Goal: Information Seeking & Learning: Learn about a topic

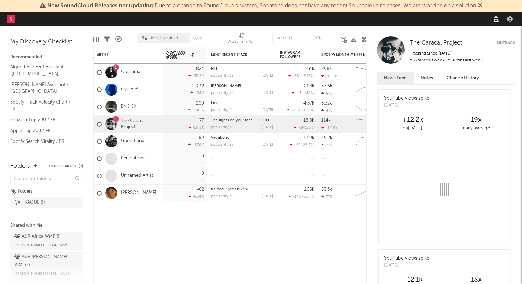
click at [40, 66] on link "Algorithmic A&R Assistant ([GEOGRAPHIC_DATA])" at bounding box center [43, 70] width 66 height 14
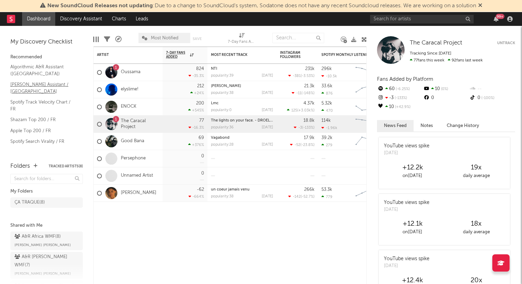
click at [44, 84] on link "[PERSON_NAME] Assistant / [GEOGRAPHIC_DATA]" at bounding box center [43, 88] width 66 height 14
click at [49, 98] on link "Spotify Track Velocity Chart / FR" at bounding box center [43, 105] width 66 height 14
click at [39, 149] on link "Recommended For You" at bounding box center [43, 153] width 66 height 8
click at [36, 138] on link "Spotify Search Virality / FR" at bounding box center [43, 142] width 66 height 8
click at [38, 127] on link "Apple Top 200 / FR" at bounding box center [43, 131] width 66 height 8
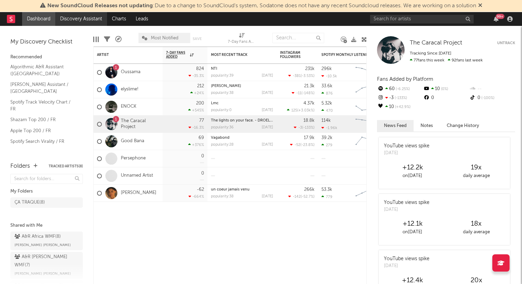
click at [84, 21] on link "Discovery Assistant" at bounding box center [81, 19] width 52 height 14
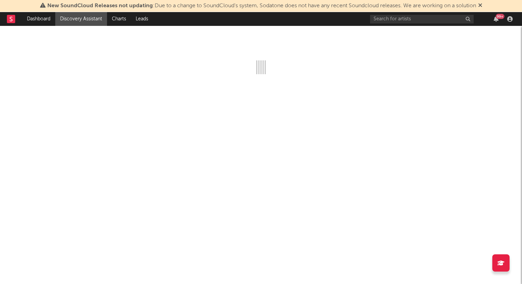
click at [483, 6] on icon at bounding box center [481, 5] width 4 height 6
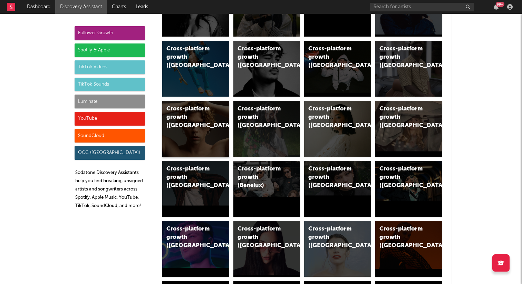
scroll to position [81, 0]
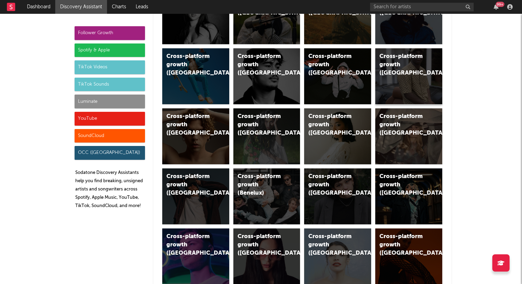
click at [411, 67] on div "Cross-platform growth (France)" at bounding box center [403, 65] width 47 height 25
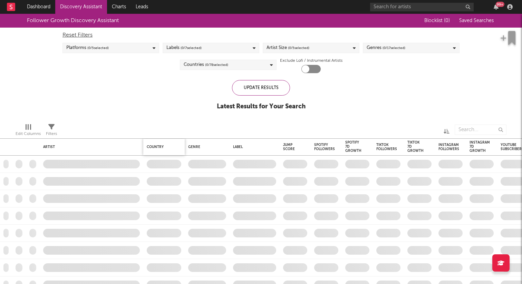
checkbox input "true"
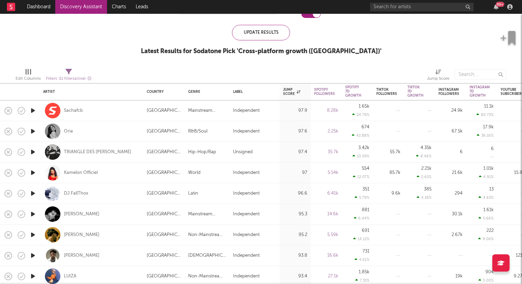
click at [34, 214] on icon "button" at bounding box center [32, 214] width 7 height 9
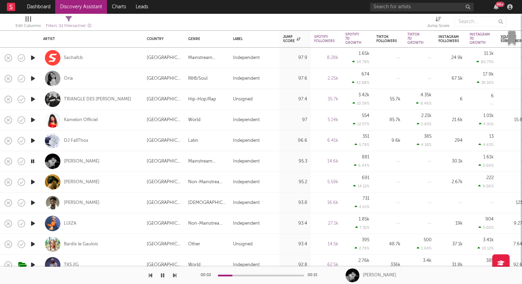
click at [32, 181] on icon "button" at bounding box center [32, 182] width 7 height 9
click at [32, 202] on icon "button" at bounding box center [32, 203] width 7 height 9
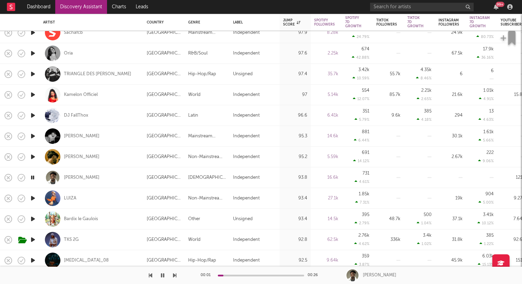
click at [32, 197] on icon "button" at bounding box center [32, 198] width 7 height 9
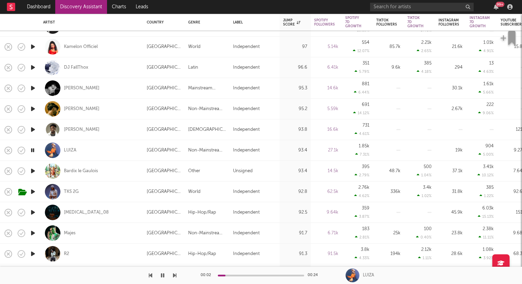
click at [31, 233] on icon "button" at bounding box center [32, 233] width 7 height 9
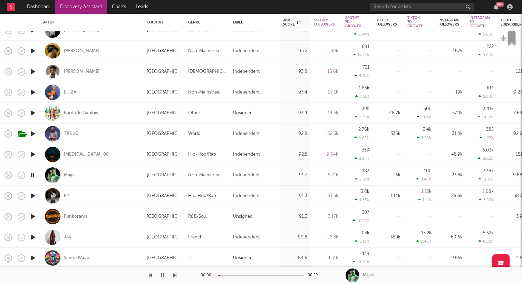
click at [240, 278] on div "00:00 00:29" at bounding box center [261, 275] width 121 height 17
click at [242, 276] on div "00:01 00:29" at bounding box center [261, 275] width 121 height 17
click at [34, 237] on icon "button" at bounding box center [32, 237] width 7 height 9
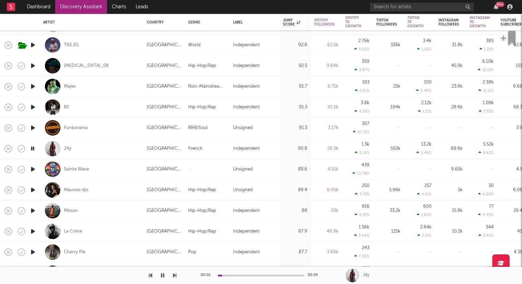
click at [33, 211] on icon "button" at bounding box center [32, 211] width 7 height 9
click at [508, 37] on span "button" at bounding box center [510, 38] width 18 height 14
click at [34, 254] on icon "button" at bounding box center [32, 252] width 7 height 9
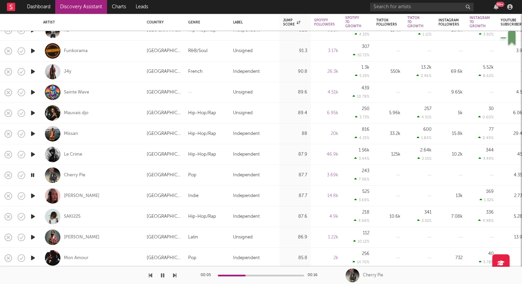
click at [32, 239] on icon "button" at bounding box center [32, 237] width 7 height 9
click at [34, 258] on icon "button" at bounding box center [32, 258] width 7 height 9
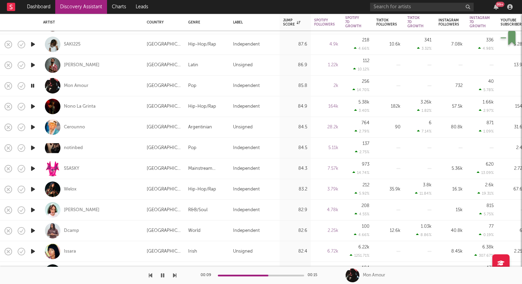
click at [32, 230] on icon "button" at bounding box center [32, 231] width 7 height 9
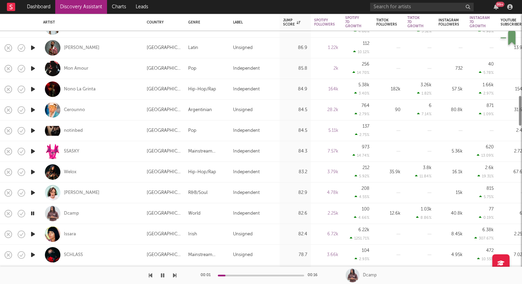
click at [35, 233] on icon "button" at bounding box center [32, 234] width 7 height 9
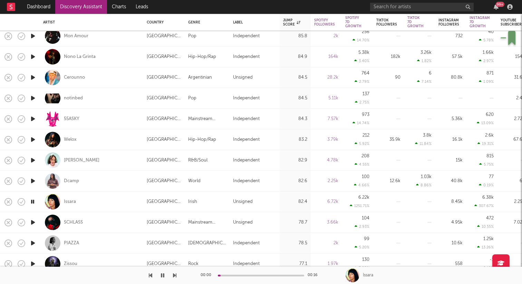
click at [33, 221] on icon "button" at bounding box center [32, 222] width 7 height 9
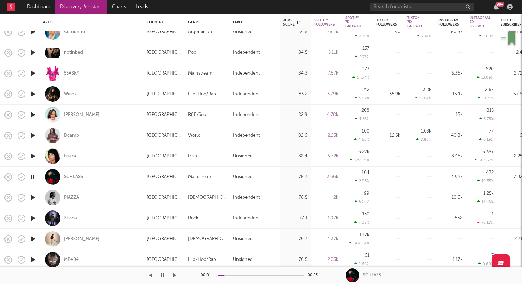
click at [35, 200] on icon "button" at bounding box center [32, 197] width 7 height 9
click at [33, 217] on icon "button" at bounding box center [32, 218] width 7 height 9
click at [31, 237] on icon "button" at bounding box center [32, 239] width 7 height 9
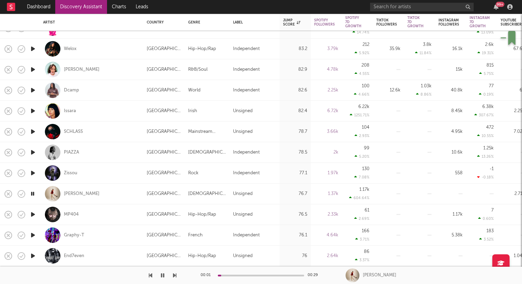
click at [35, 215] on icon "button" at bounding box center [32, 214] width 7 height 9
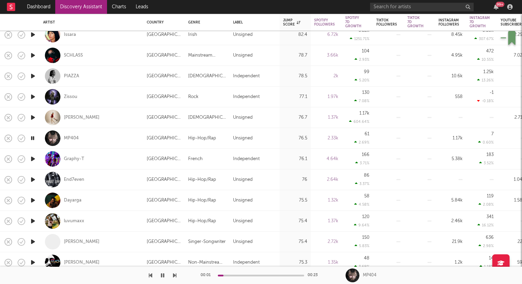
click at [32, 242] on icon "button" at bounding box center [32, 242] width 7 height 9
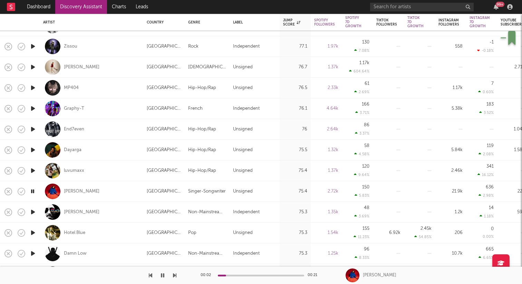
click at [31, 233] on icon "button" at bounding box center [32, 233] width 7 height 9
click at [32, 252] on icon "button" at bounding box center [32, 253] width 7 height 9
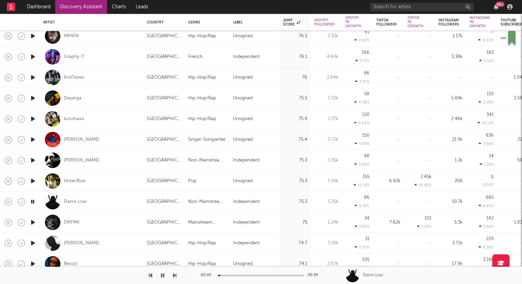
click at [32, 220] on icon "button" at bounding box center [32, 222] width 7 height 9
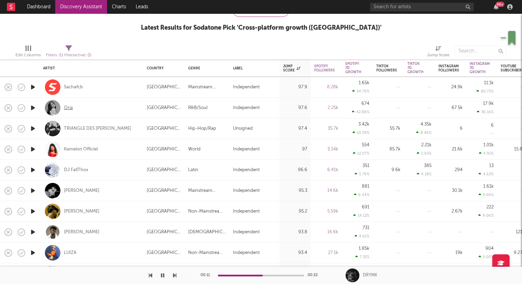
click at [68, 107] on div "Oria" at bounding box center [68, 108] width 9 height 6
click at [34, 149] on icon "button" at bounding box center [32, 149] width 7 height 9
click at [34, 169] on icon "button" at bounding box center [32, 170] width 7 height 9
click at [34, 191] on icon "button" at bounding box center [32, 191] width 7 height 9
click at [34, 217] on div at bounding box center [33, 211] width 14 height 21
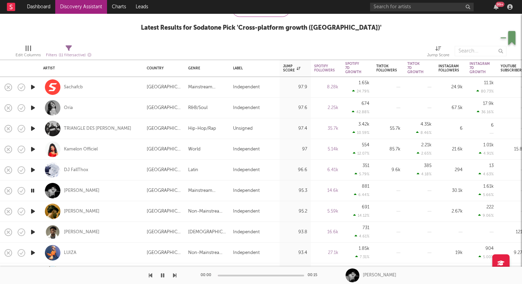
select select "1w"
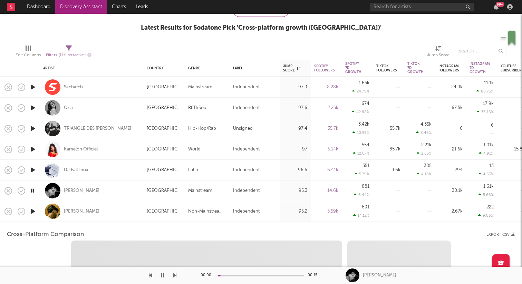
click at [36, 220] on div at bounding box center [33, 211] width 14 height 21
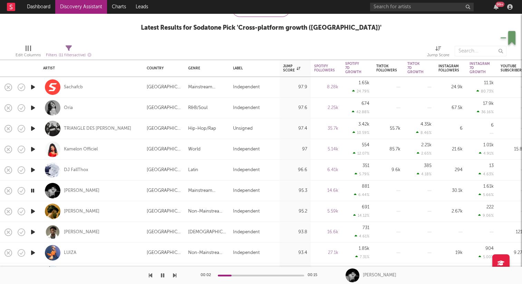
click at [32, 232] on icon "button" at bounding box center [32, 232] width 7 height 9
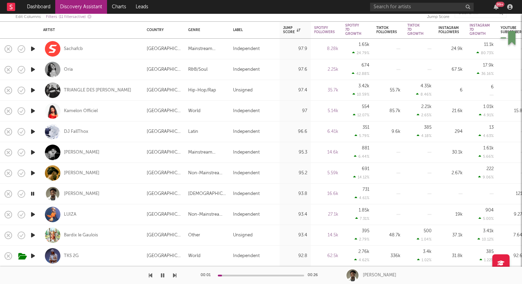
click at [35, 214] on icon "button" at bounding box center [32, 214] width 7 height 9
click at [33, 257] on icon "button" at bounding box center [32, 256] width 7 height 9
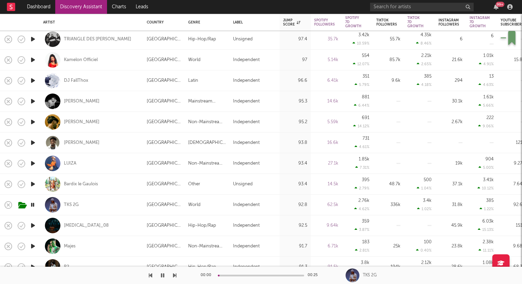
click at [34, 224] on icon "button" at bounding box center [32, 225] width 7 height 9
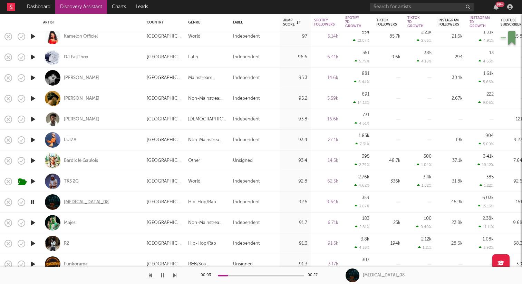
click at [86, 202] on div "Paranoia_08" at bounding box center [86, 202] width 45 height 6
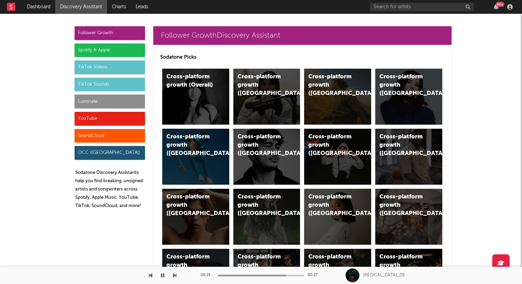
click at [117, 50] on div "Spotify & Apple" at bounding box center [110, 51] width 70 height 14
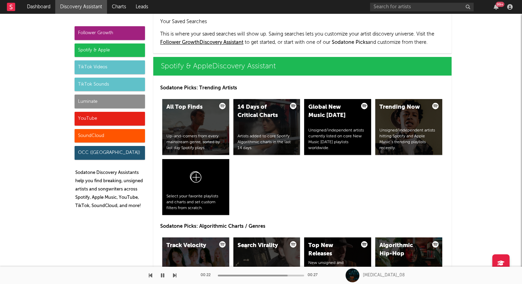
scroll to position [691, 0]
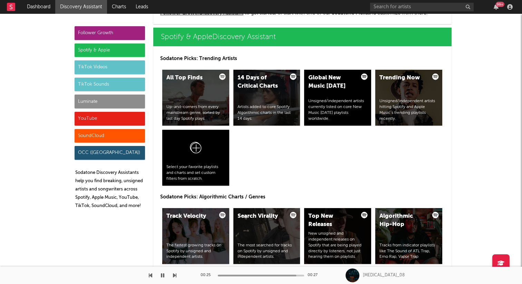
click at [112, 70] on div "TikTok Videos" at bounding box center [110, 67] width 70 height 14
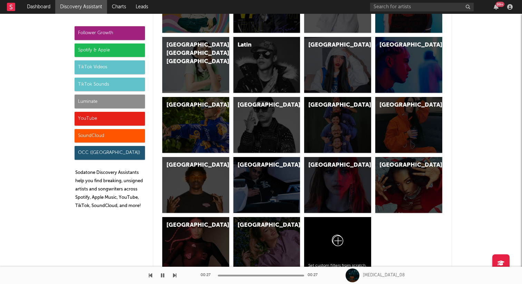
scroll to position [2090, 0]
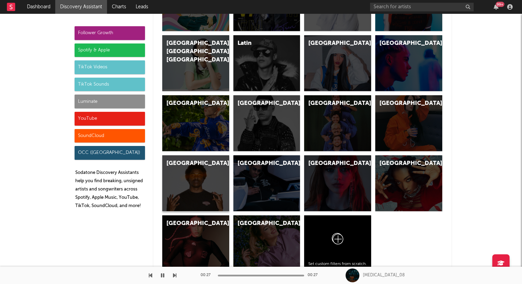
click at [204, 187] on div "[GEOGRAPHIC_DATA]" at bounding box center [195, 183] width 67 height 56
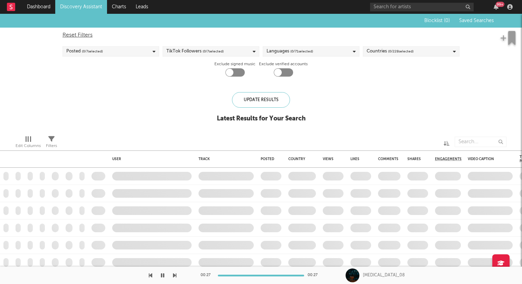
checkbox input "true"
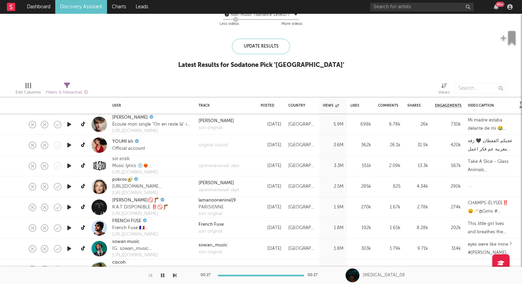
click at [68, 124] on icon "button" at bounding box center [69, 124] width 7 height 9
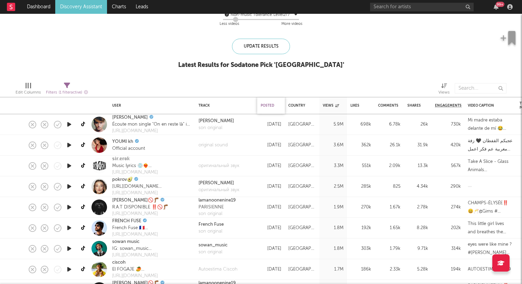
click at [272, 106] on div "Posted" at bounding box center [269, 106] width 17 height 4
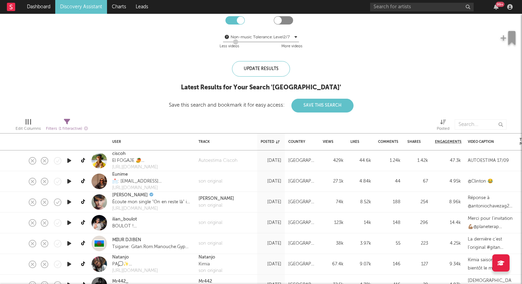
click at [69, 157] on icon "button" at bounding box center [69, 161] width 7 height 9
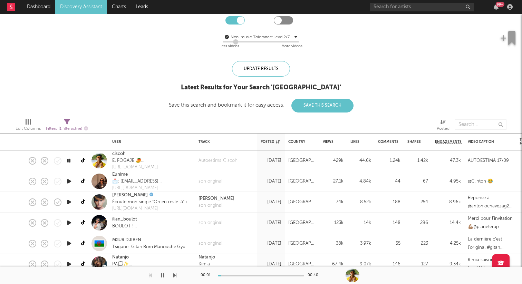
click at [69, 181] on icon "button" at bounding box center [69, 181] width 7 height 9
click at [69, 180] on icon "button" at bounding box center [69, 181] width 7 height 9
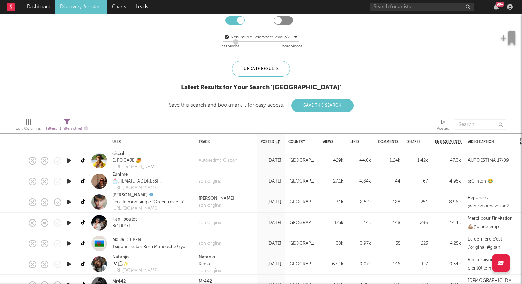
click at [69, 223] on icon "button" at bounding box center [69, 223] width 7 height 9
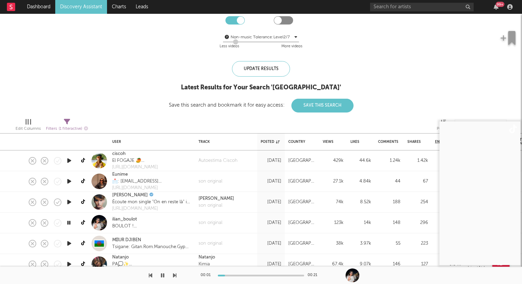
click at [68, 243] on icon "button" at bounding box center [69, 243] width 7 height 9
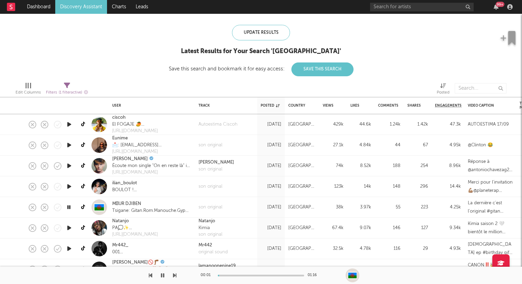
click at [69, 227] on icon "button" at bounding box center [69, 228] width 7 height 9
click at [68, 248] on icon "button" at bounding box center [69, 249] width 7 height 9
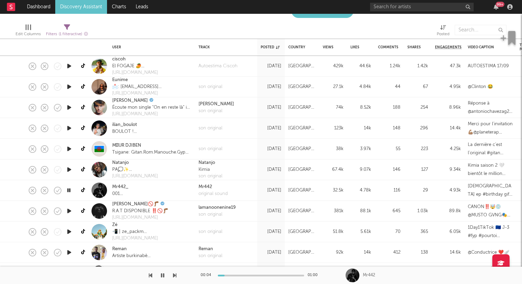
click at [68, 231] on icon "button" at bounding box center [69, 232] width 7 height 9
click at [69, 251] on icon "button" at bounding box center [69, 252] width 7 height 9
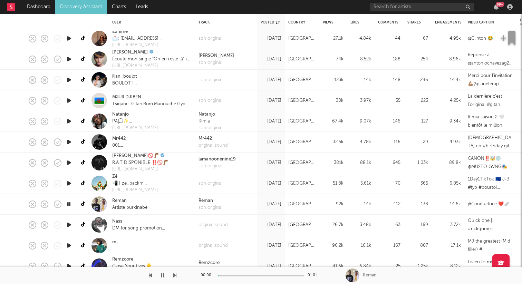
click at [69, 224] on icon "button" at bounding box center [69, 225] width 7 height 9
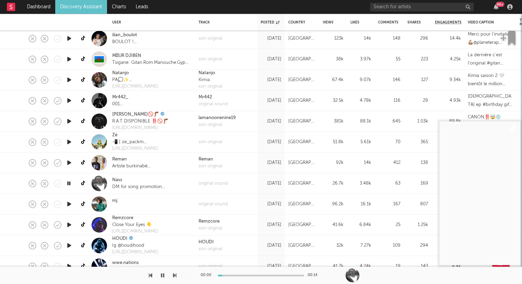
click at [69, 204] on icon "button" at bounding box center [69, 204] width 7 height 9
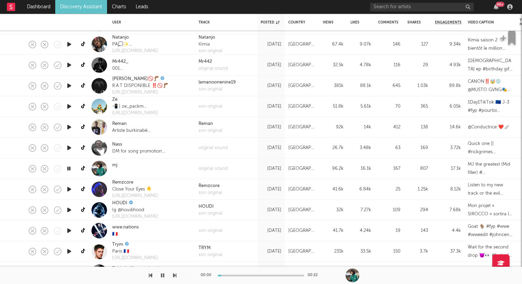
click at [70, 193] on icon "button" at bounding box center [69, 189] width 7 height 9
click at [73, 232] on div at bounding box center [69, 231] width 14 height 21
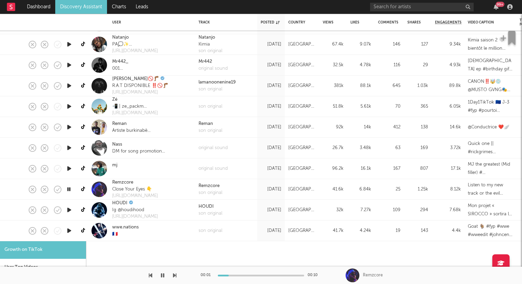
click at [73, 232] on div at bounding box center [69, 231] width 14 height 21
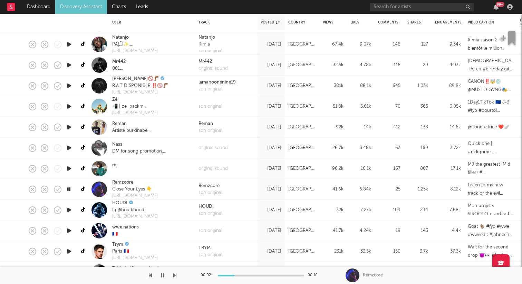
click at [68, 251] on icon "button" at bounding box center [69, 251] width 7 height 9
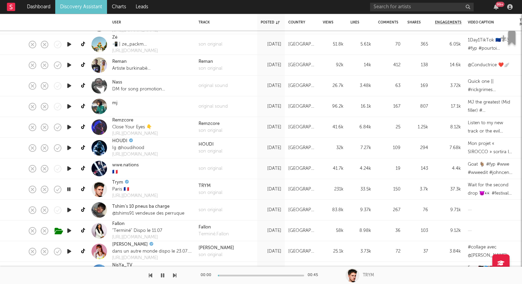
click at [69, 210] on icon "button" at bounding box center [69, 210] width 7 height 9
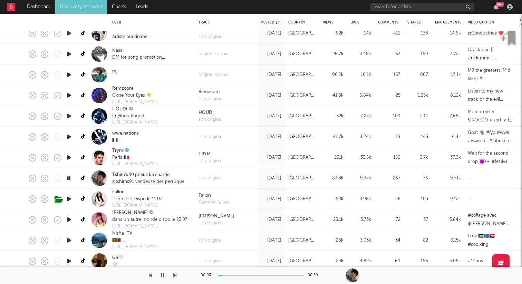
click at [68, 220] on icon "button" at bounding box center [69, 220] width 7 height 9
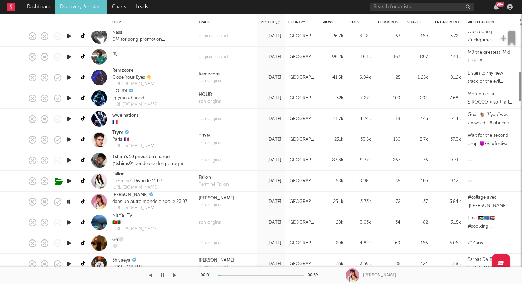
click at [68, 224] on icon "button" at bounding box center [69, 222] width 7 height 9
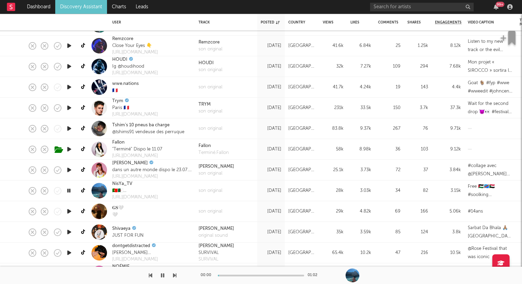
click at [72, 213] on icon "button" at bounding box center [69, 211] width 7 height 9
click at [69, 233] on icon "button" at bounding box center [69, 232] width 7 height 9
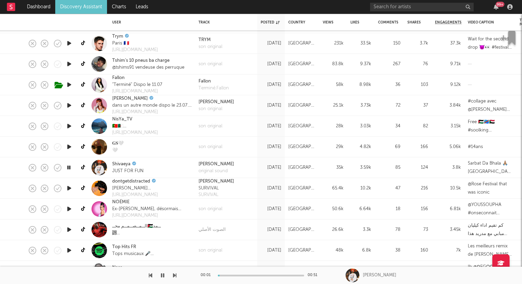
click at [70, 209] on icon "button" at bounding box center [69, 209] width 7 height 9
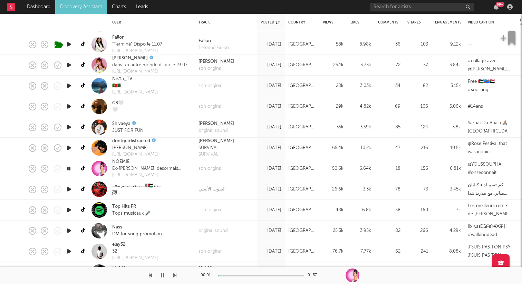
click at [68, 232] on icon "button" at bounding box center [69, 231] width 7 height 9
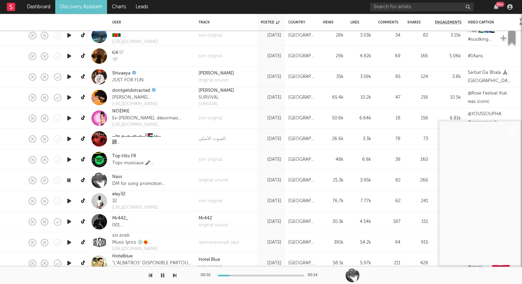
click at [69, 222] on icon "button" at bounding box center [69, 222] width 7 height 9
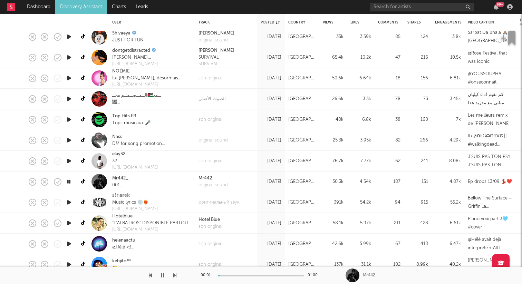
click at [70, 243] on icon "button" at bounding box center [69, 244] width 7 height 9
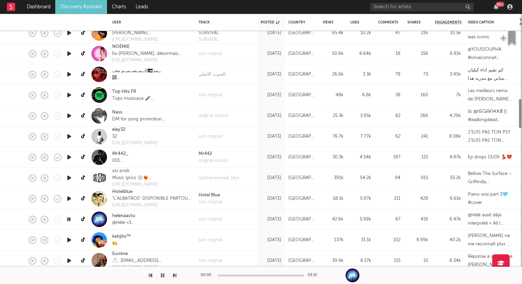
click at [69, 245] on div at bounding box center [69, 240] width 14 height 21
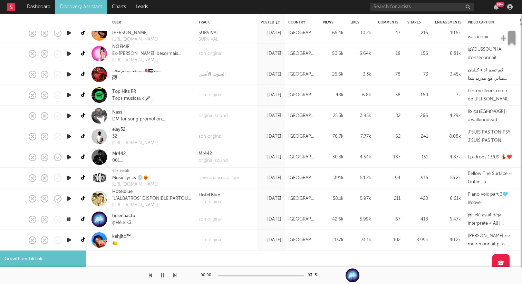
click at [69, 243] on icon "button" at bounding box center [69, 240] width 7 height 9
click at [68, 235] on div at bounding box center [69, 240] width 14 height 21
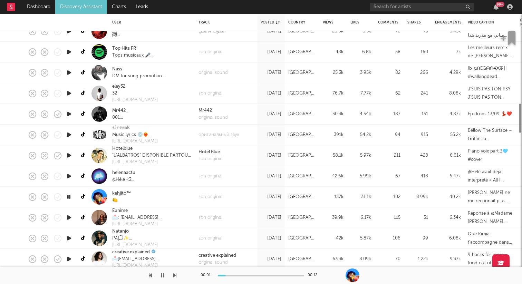
click at [70, 217] on icon "button" at bounding box center [69, 218] width 7 height 9
click at [69, 237] on icon "button" at bounding box center [69, 238] width 7 height 9
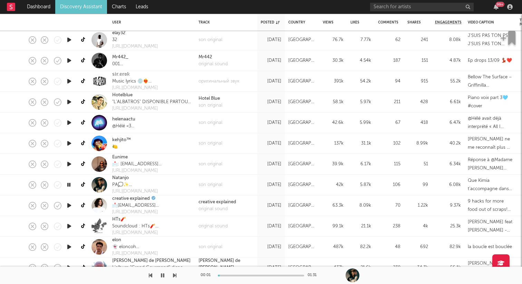
click at [71, 249] on icon "button" at bounding box center [69, 247] width 7 height 9
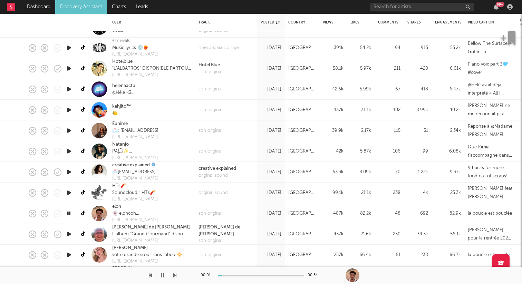
click at [70, 256] on icon "button" at bounding box center [69, 255] width 7 height 9
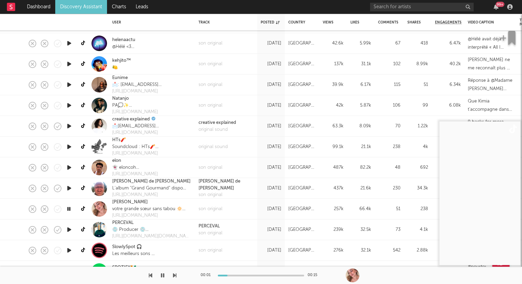
click at [69, 229] on icon "button" at bounding box center [69, 230] width 7 height 9
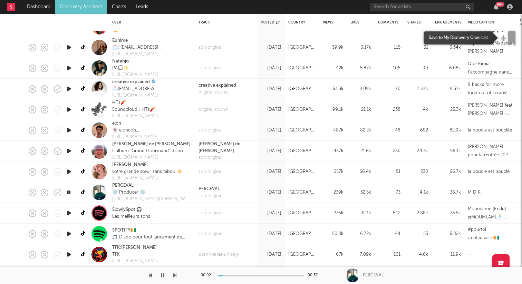
click at [513, 36] on icon "button" at bounding box center [512, 38] width 7 height 14
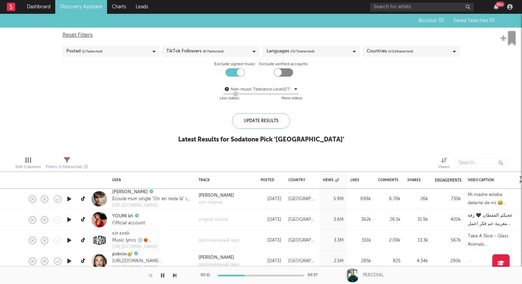
click at [74, 7] on link "Discovery Assistant" at bounding box center [81, 7] width 52 height 14
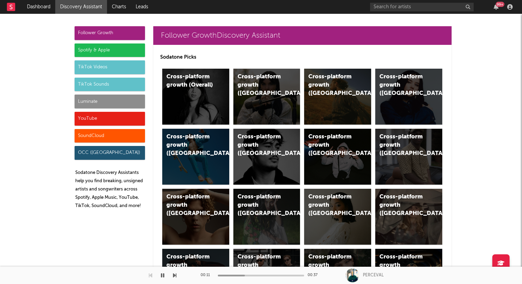
click at [111, 86] on div "TikTok Sounds" at bounding box center [110, 85] width 70 height 14
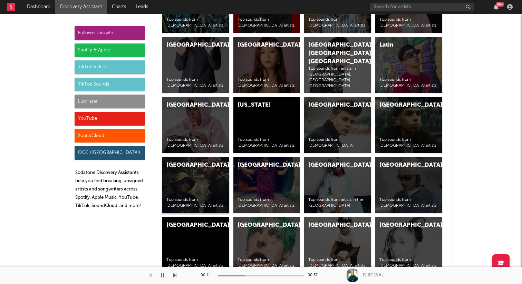
scroll to position [2746, 0]
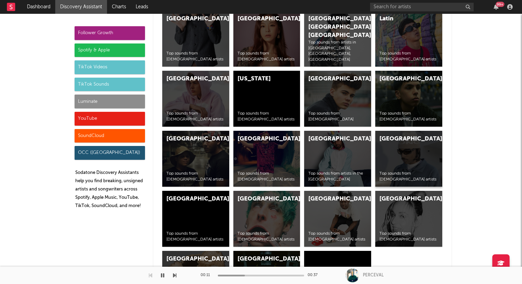
click at [406, 152] on div "France Top sounds from French artists" at bounding box center [409, 159] width 67 height 56
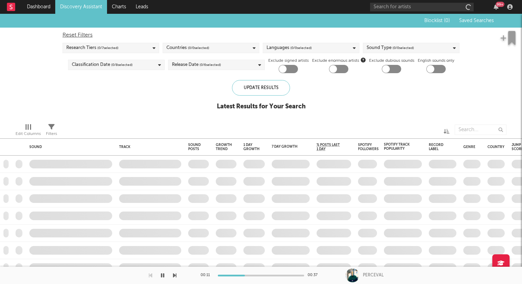
checkbox input "true"
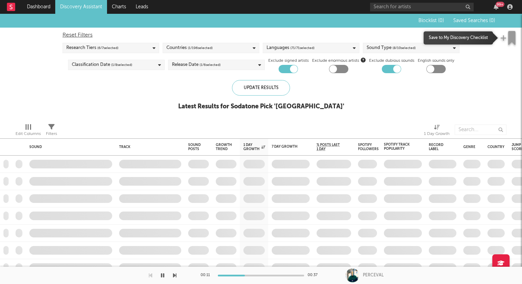
click at [511, 39] on icon "button" at bounding box center [512, 38] width 7 height 14
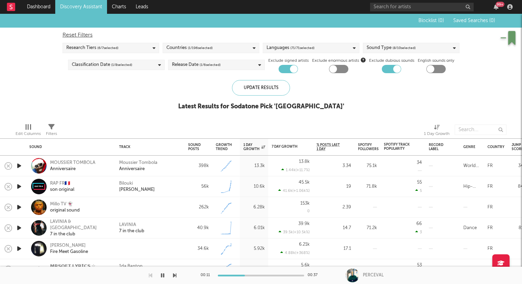
click at [19, 165] on icon "button" at bounding box center [19, 166] width 7 height 9
click at [19, 186] on icon "button" at bounding box center [19, 186] width 7 height 9
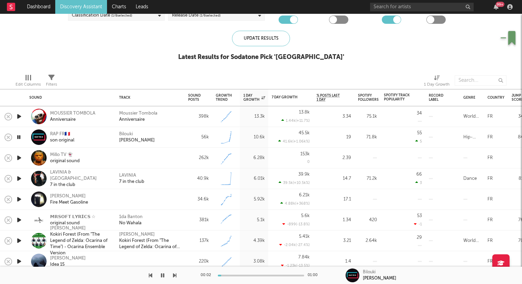
click at [19, 157] on icon "button" at bounding box center [19, 158] width 7 height 9
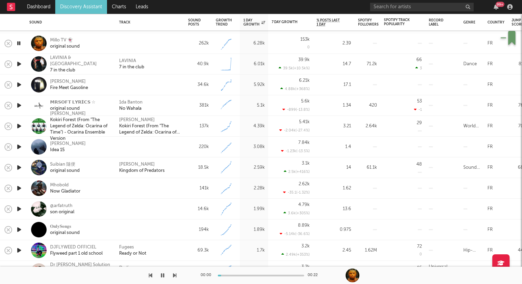
click at [18, 189] on icon "button" at bounding box center [19, 188] width 7 height 9
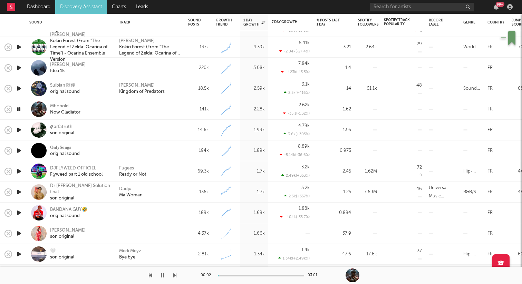
click at [20, 211] on icon "button" at bounding box center [19, 213] width 7 height 9
click at [19, 233] on icon "button" at bounding box center [19, 233] width 7 height 9
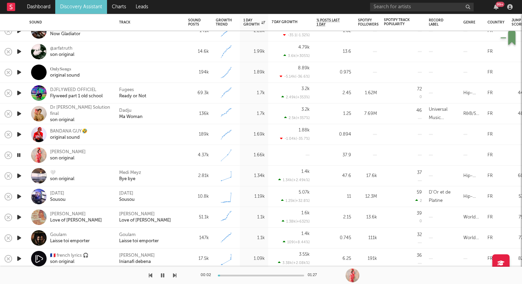
click at [74, 9] on link "Discovery Assistant" at bounding box center [81, 7] width 52 height 14
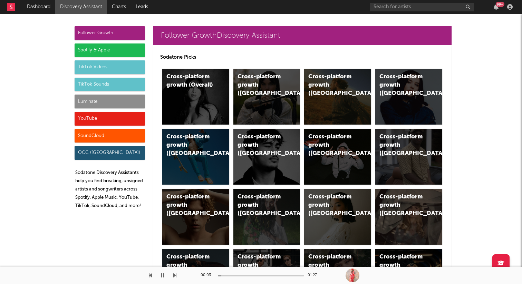
click at [104, 97] on div "Luminate" at bounding box center [110, 102] width 70 height 14
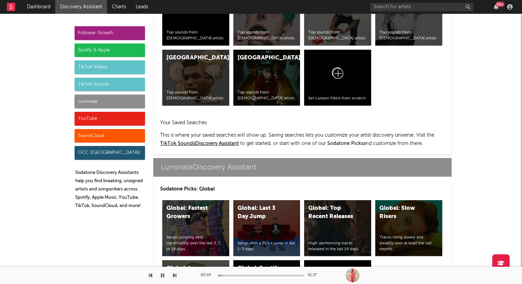
scroll to position [3078, 0]
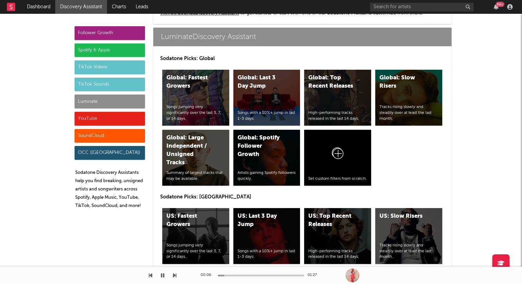
click at [101, 121] on div "YouTube" at bounding box center [110, 119] width 70 height 14
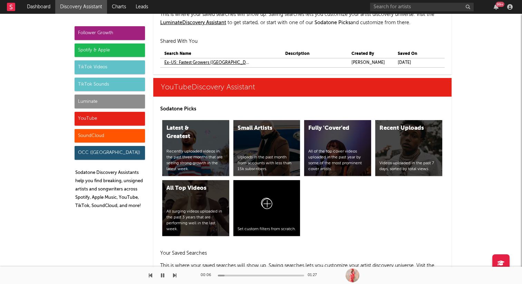
scroll to position [3986, 0]
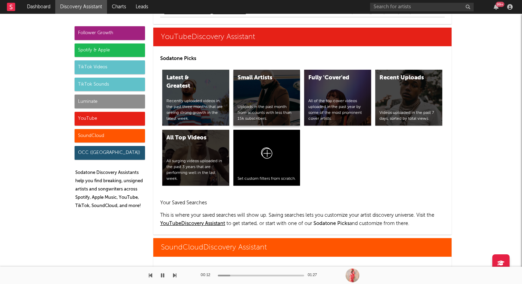
click at [268, 112] on div "Uploads in the past month from accounts with less than 15k subscribers." at bounding box center [267, 112] width 59 height 17
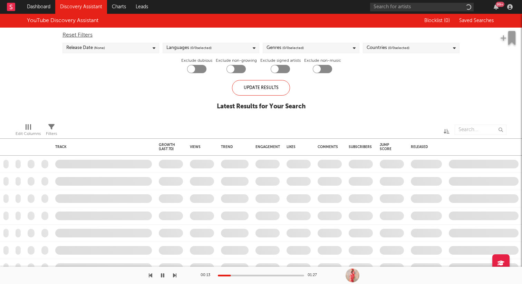
checkbox input "true"
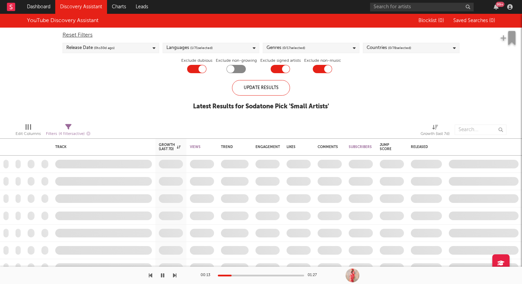
click at [391, 45] on span "( 0 / 78 selected)" at bounding box center [399, 48] width 23 height 8
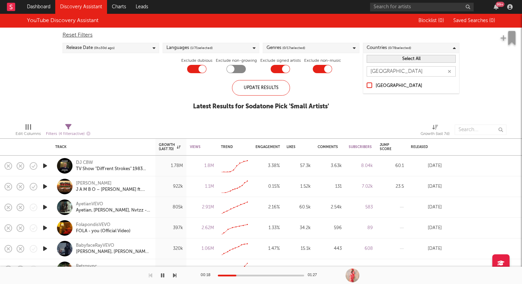
type input "france"
click at [371, 85] on div at bounding box center [370, 86] width 6 height 6
click at [367, 85] on input "[GEOGRAPHIC_DATA]" at bounding box center [367, 86] width 0 height 8
click at [260, 87] on div "Update Results" at bounding box center [261, 88] width 58 height 16
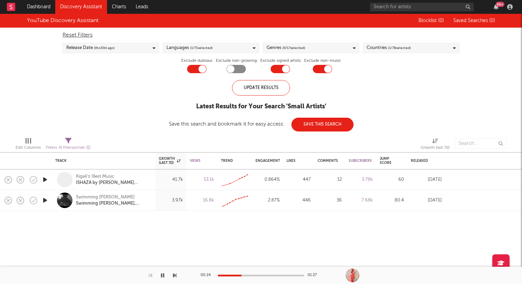
click at [45, 200] on icon "button" at bounding box center [44, 200] width 7 height 9
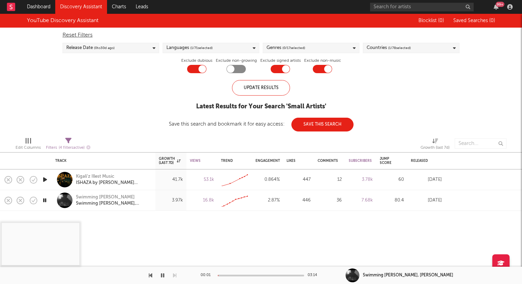
click at [67, 10] on link "Discovery Assistant" at bounding box center [81, 7] width 52 height 14
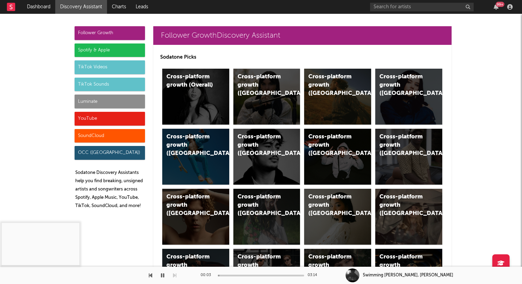
click at [106, 135] on div "SoundCloud" at bounding box center [110, 136] width 70 height 14
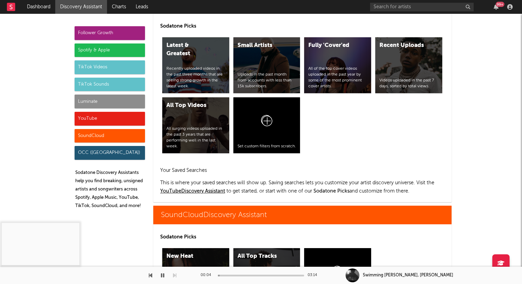
scroll to position [4197, 0]
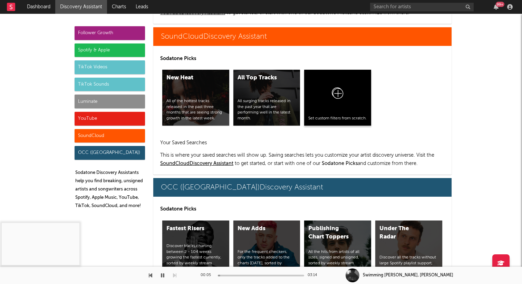
click at [328, 101] on div at bounding box center [338, 95] width 59 height 42
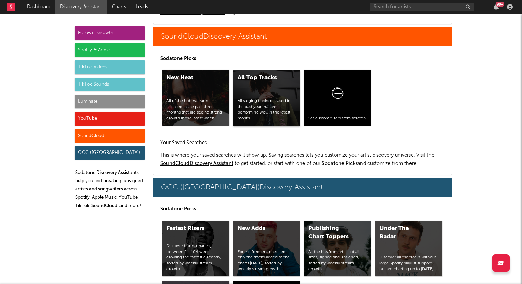
click at [278, 93] on div "All Top Tracks All surging tracks released in the past year that are performing…" at bounding box center [267, 98] width 67 height 56
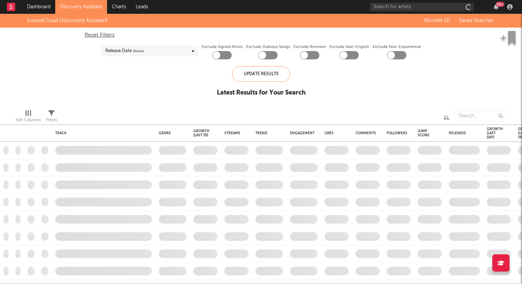
checkbox input "true"
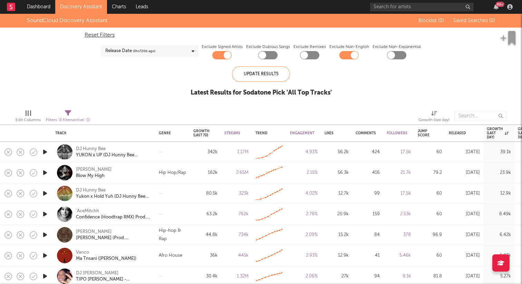
click at [164, 51] on div "Release Date ( 0 to 720 d ago)" at bounding box center [150, 51] width 97 height 10
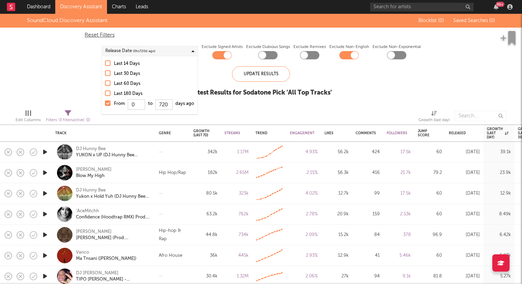
click at [164, 51] on div "Release Date ( 0 to 720 d ago)" at bounding box center [150, 51] width 97 height 10
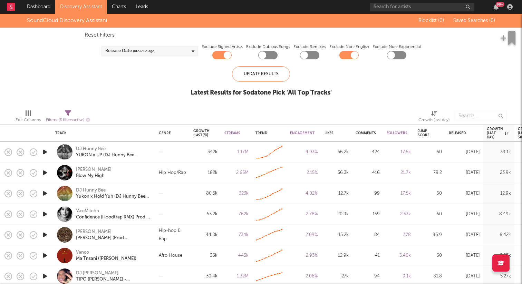
click at [352, 54] on div at bounding box center [355, 55] width 8 height 8
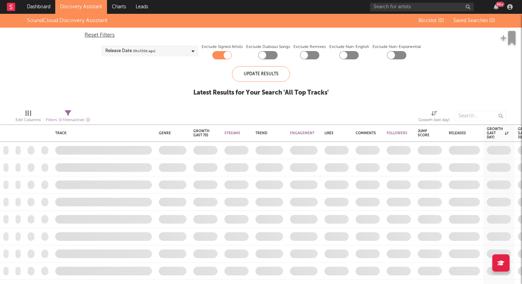
checkbox input "false"
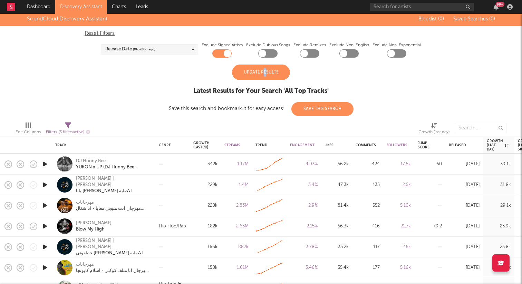
click at [265, 69] on div "Update Results" at bounding box center [261, 73] width 58 height 16
click at [69, 10] on link "Discovery Assistant" at bounding box center [81, 7] width 52 height 14
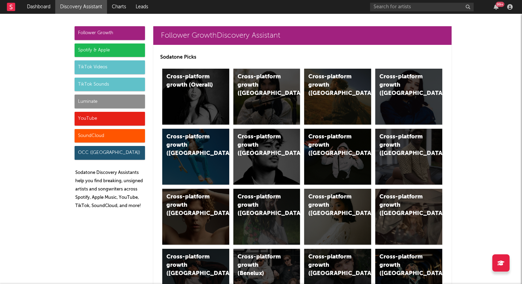
click at [118, 30] on div "Follower Growth" at bounding box center [110, 33] width 70 height 14
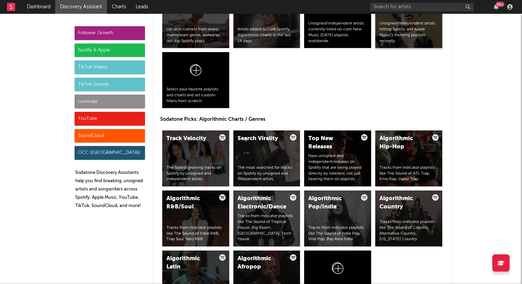
scroll to position [770, 0]
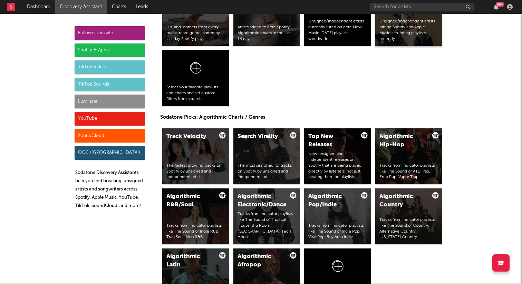
click at [399, 38] on div "Unsigned/independent artists hitting Spotify and Apple Music’s trending playlis…" at bounding box center [409, 30] width 59 height 23
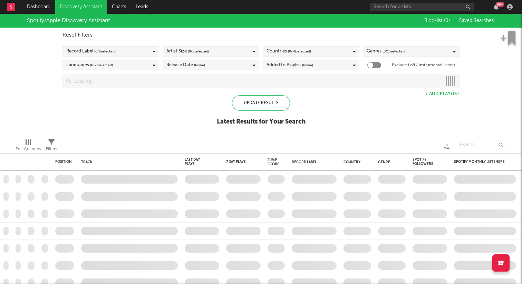
click at [391, 50] on span "( 0 / 15 selected)" at bounding box center [394, 51] width 23 height 8
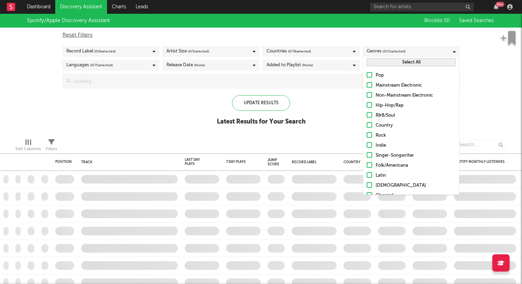
click at [390, 50] on span "( 0 / 15 selected)" at bounding box center [394, 51] width 23 height 8
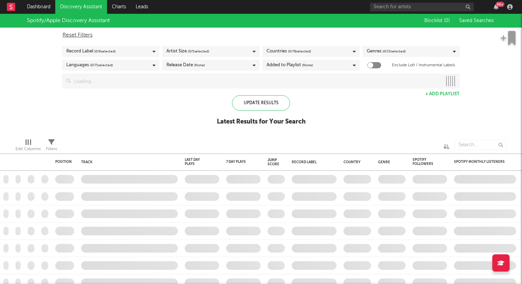
click at [324, 47] on div "Countries ( 0 / 78 selected)" at bounding box center [311, 51] width 97 height 10
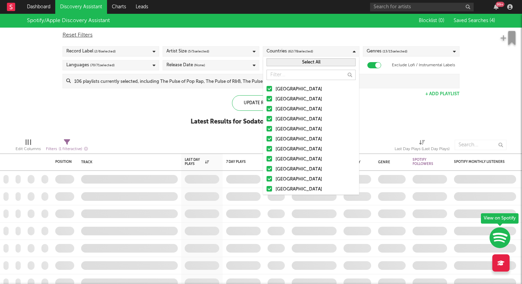
checkbox input "true"
click at [318, 61] on button "Select All" at bounding box center [311, 62] width 89 height 8
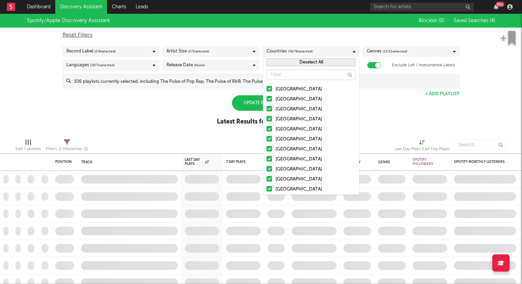
click at [318, 61] on button "Deselect All" at bounding box center [311, 62] width 89 height 8
click at [293, 74] on input "text" at bounding box center [311, 75] width 89 height 10
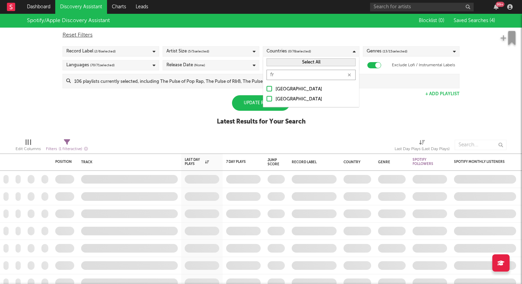
type input "fr"
click at [278, 89] on div "[GEOGRAPHIC_DATA]" at bounding box center [316, 89] width 80 height 8
click at [267, 89] on input "[GEOGRAPHIC_DATA]" at bounding box center [267, 89] width 0 height 8
click at [342, 127] on div "Spotify/Apple Discovery Assistant Blocklist ( 0 ) Saved Searches ( 4 ) Reset Fi…" at bounding box center [261, 73] width 522 height 119
click at [269, 101] on div "Update Results" at bounding box center [261, 103] width 58 height 16
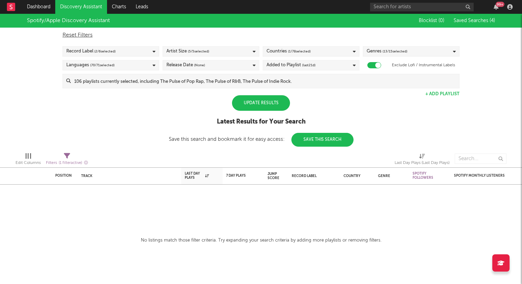
click at [272, 100] on div "Update Results" at bounding box center [261, 103] width 58 height 16
click at [41, 5] on link "Dashboard" at bounding box center [38, 7] width 33 height 14
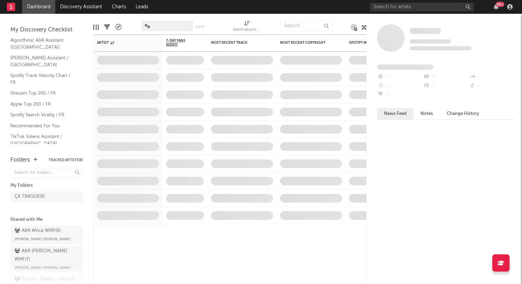
scroll to position [86, 0]
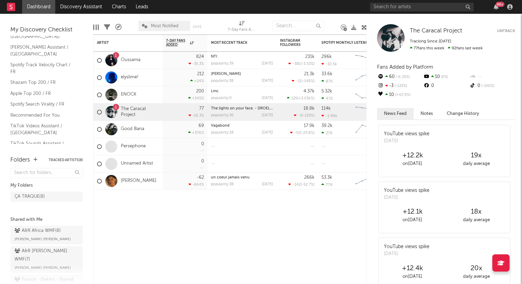
click at [46, 140] on link "TikTok Sounds Assistant / France" at bounding box center [43, 147] width 66 height 14
click at [55, 198] on div "ÇA TRAQUE ( 8 )" at bounding box center [40, 197] width 50 height 8
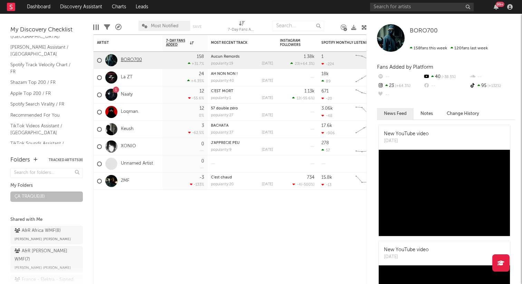
click at [134, 59] on link "BORO700" at bounding box center [131, 60] width 21 height 6
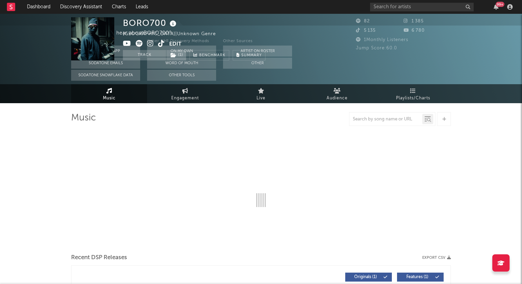
select select "1w"
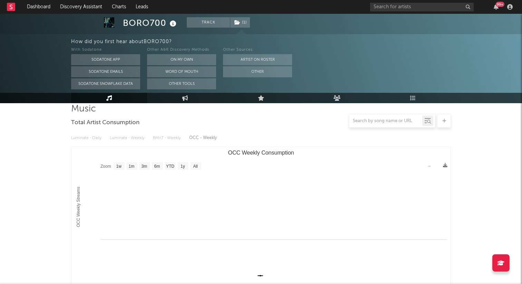
scroll to position [102, 0]
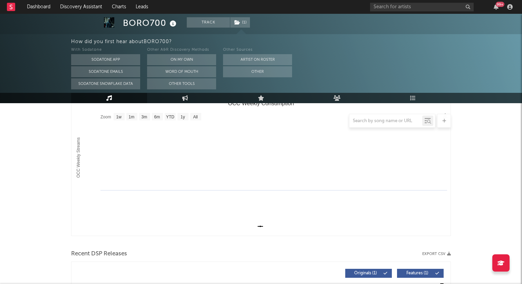
click at [120, 116] on div at bounding box center [261, 121] width 380 height 14
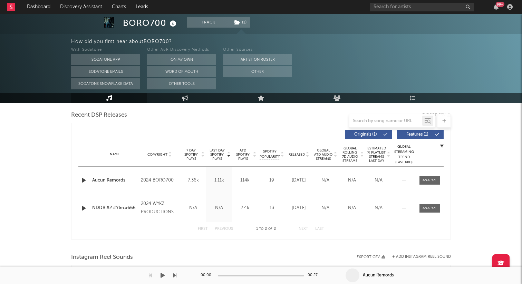
scroll to position [0, 0]
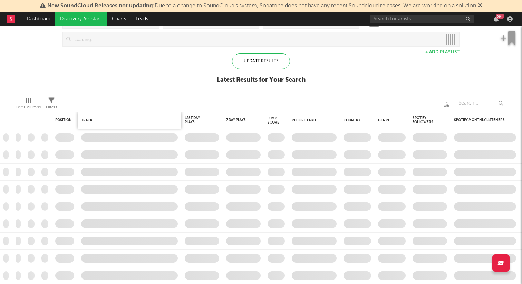
checkbox input "true"
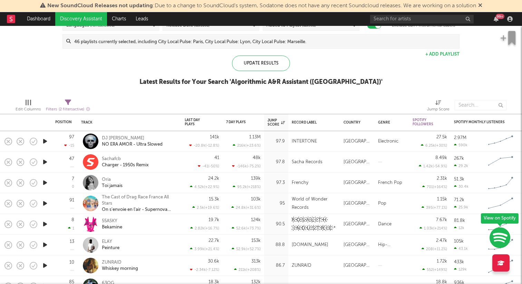
click at [42, 182] on icon "button" at bounding box center [44, 183] width 7 height 9
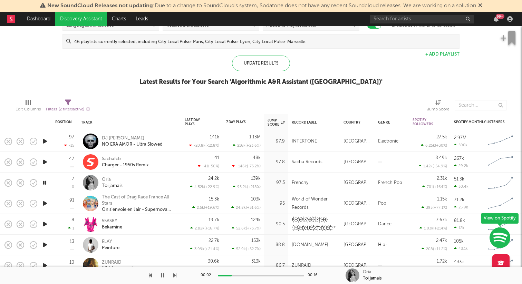
click at [248, 276] on div at bounding box center [261, 276] width 86 height 2
click at [43, 202] on icon "button" at bounding box center [44, 203] width 7 height 9
click at [45, 224] on icon "button" at bounding box center [44, 224] width 7 height 9
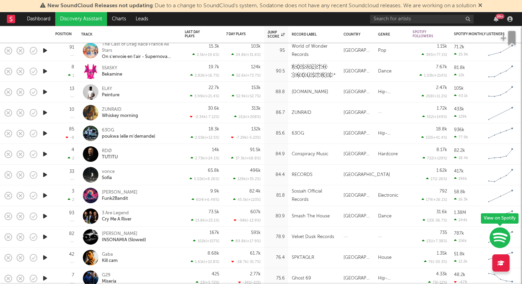
click at [44, 176] on icon "button" at bounding box center [44, 175] width 7 height 9
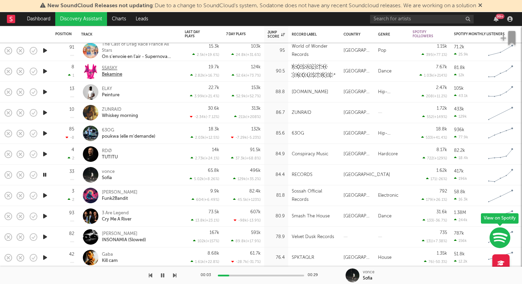
click at [108, 73] on div "Bekamine" at bounding box center [112, 75] width 20 height 6
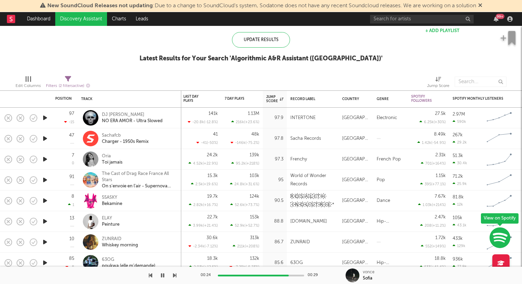
click at [45, 138] on icon "button" at bounding box center [44, 138] width 7 height 9
click at [45, 158] on icon "button" at bounding box center [44, 159] width 7 height 9
click at [44, 182] on icon "button" at bounding box center [44, 180] width 7 height 9
click at [44, 221] on icon "button" at bounding box center [44, 221] width 7 height 9
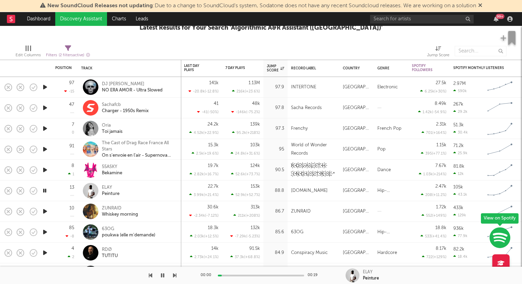
click at [46, 210] on icon "button" at bounding box center [44, 211] width 7 height 9
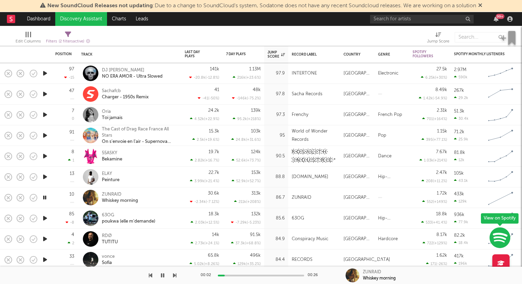
click at [45, 218] on icon "button" at bounding box center [44, 218] width 7 height 9
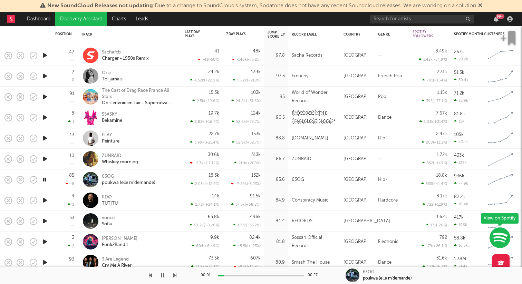
click at [42, 220] on icon "button" at bounding box center [44, 221] width 7 height 9
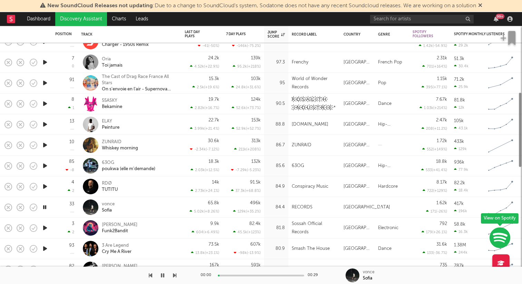
click at [43, 222] on div at bounding box center [45, 228] width 14 height 21
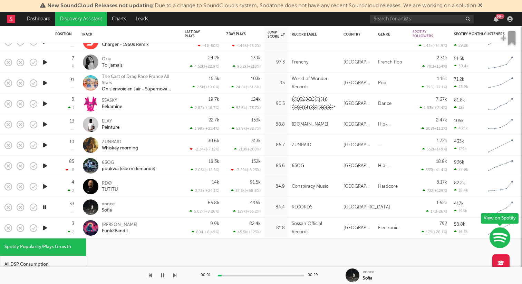
click at [43, 222] on div at bounding box center [45, 228] width 14 height 21
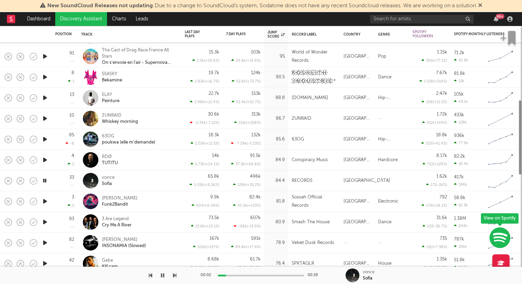
click at [46, 239] on icon "button" at bounding box center [44, 243] width 7 height 9
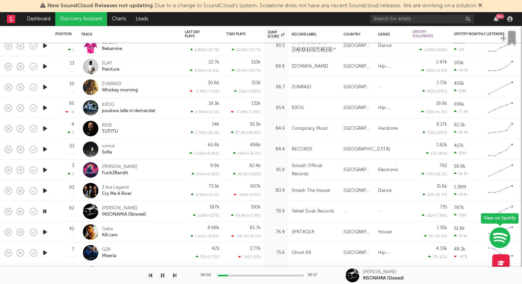
click at [244, 273] on div "00:02 00:17" at bounding box center [261, 275] width 121 height 17
click at [44, 232] on icon "button" at bounding box center [44, 232] width 7 height 9
click at [44, 253] on icon "button" at bounding box center [44, 253] width 7 height 9
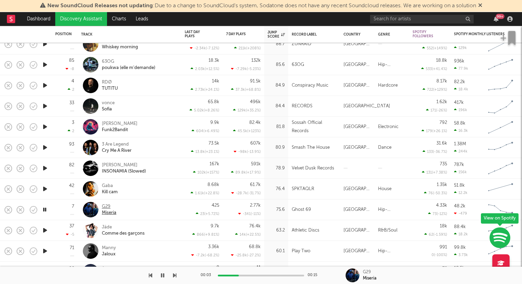
click at [105, 213] on div "Miseria" at bounding box center [109, 213] width 15 height 6
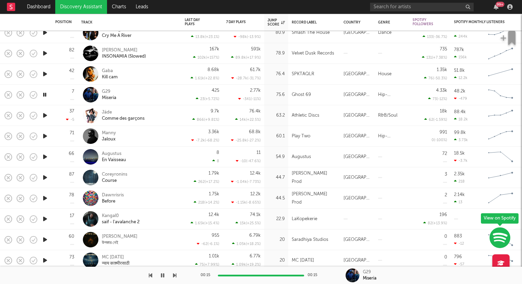
click at [44, 136] on icon "button" at bounding box center [44, 136] width 7 height 9
click at [301, 137] on div "Play Two" at bounding box center [301, 136] width 19 height 8
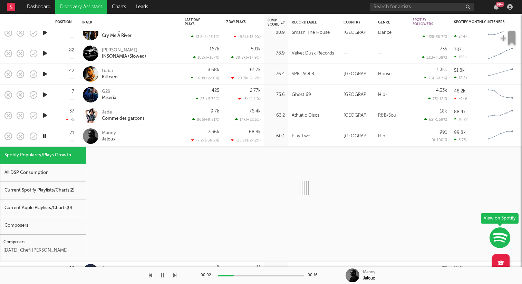
click at [301, 137] on div "Play Two" at bounding box center [301, 136] width 19 height 8
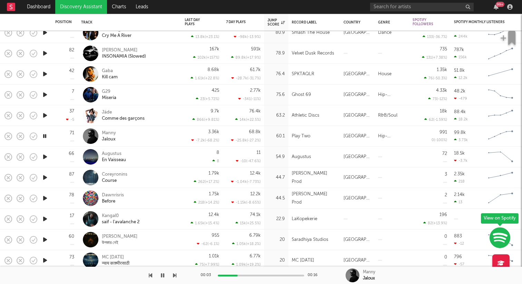
click at [45, 135] on icon "button" at bounding box center [44, 136] width 7 height 9
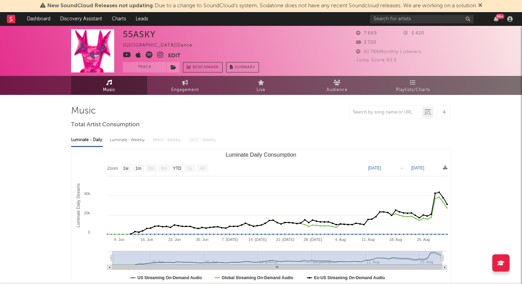
scroll to position [50, 0]
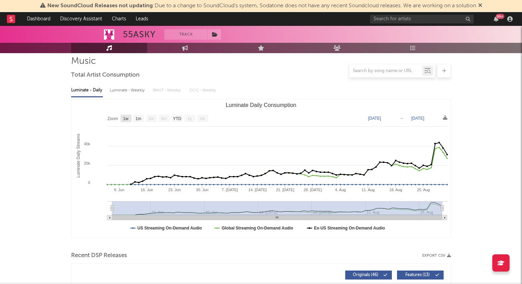
click at [126, 120] on text "1w" at bounding box center [126, 118] width 6 height 5
select select "1w"
type input "2025-08-25"
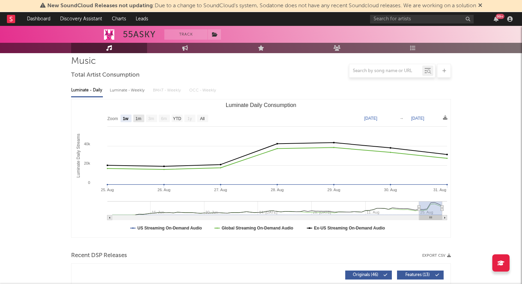
click at [140, 118] on text "1m" at bounding box center [139, 118] width 6 height 5
select select "1m"
type input "2025-07-31"
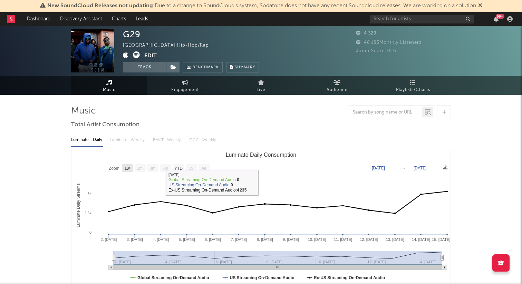
click at [130, 167] on text "1w" at bounding box center [128, 168] width 6 height 5
select select "1w"
type input "2025-07-09"
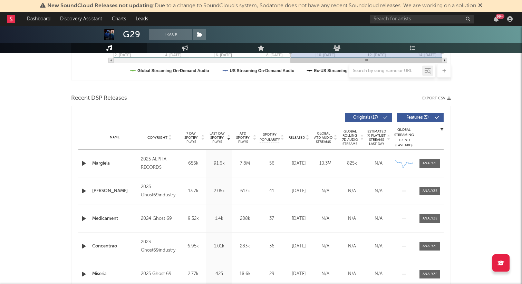
scroll to position [210, 0]
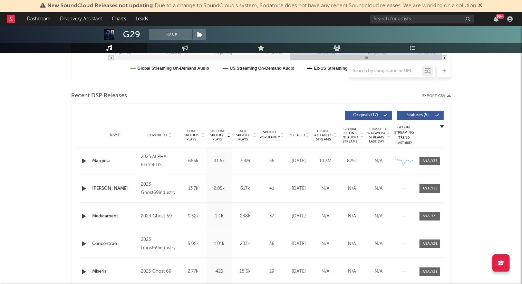
click at [127, 164] on div "Margiela" at bounding box center [114, 161] width 45 height 7
click at [437, 159] on div at bounding box center [430, 161] width 15 height 5
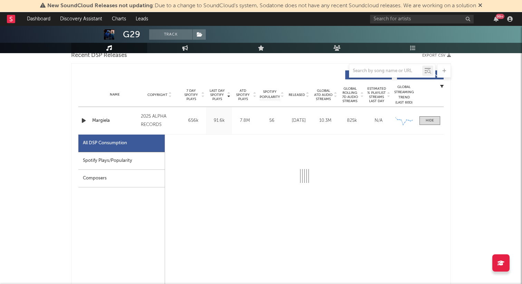
select select "1w"
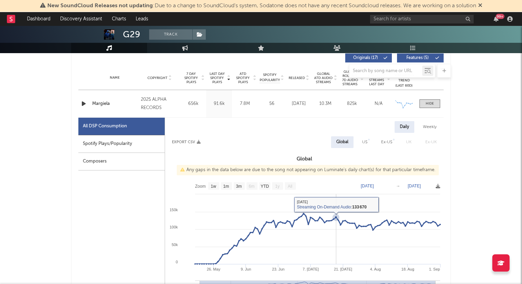
scroll to position [277, 0]
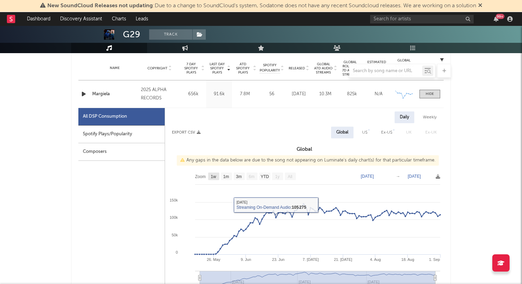
click at [214, 178] on text "1w" at bounding box center [214, 176] width 6 height 5
select select "1w"
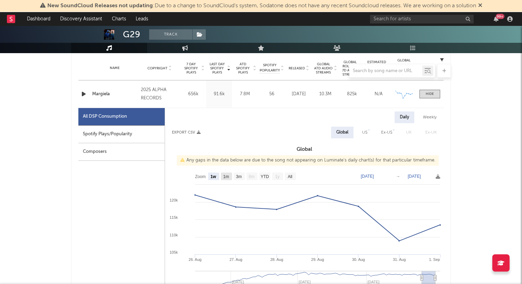
click at [228, 177] on text "1m" at bounding box center [227, 176] width 6 height 5
select select "1m"
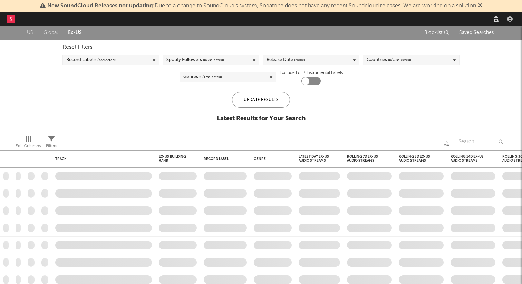
checkbox input "true"
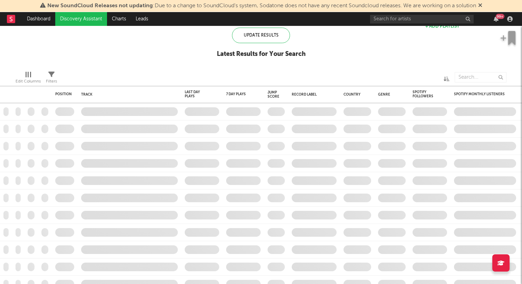
checkbox input "true"
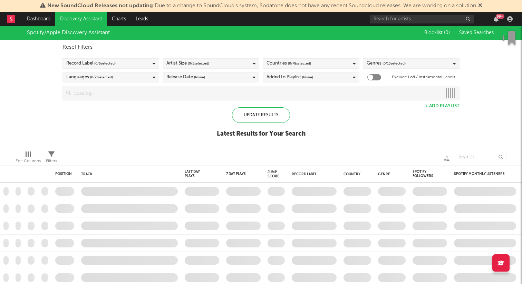
checkbox input "true"
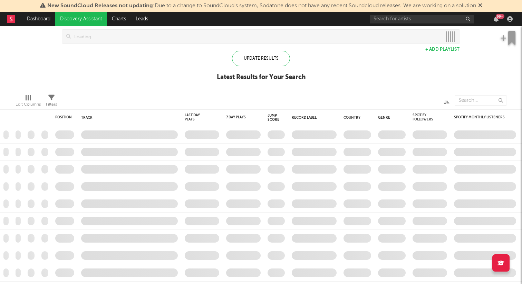
checkbox input "true"
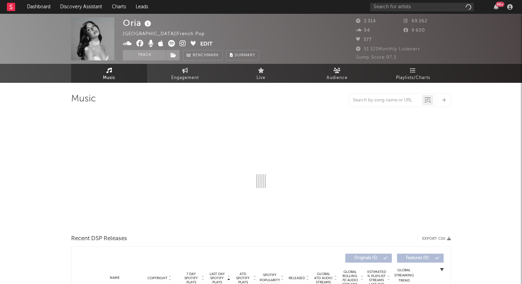
select select "1w"
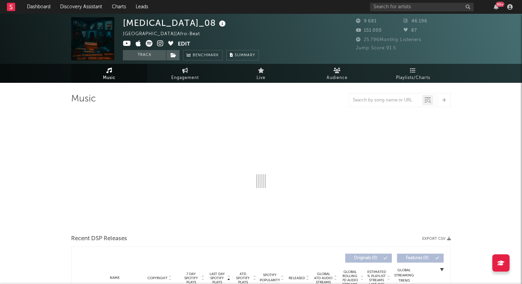
select select "1w"
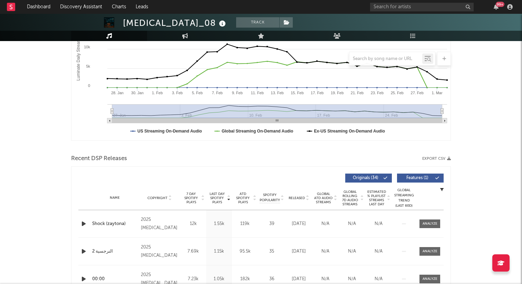
scroll to position [136, 0]
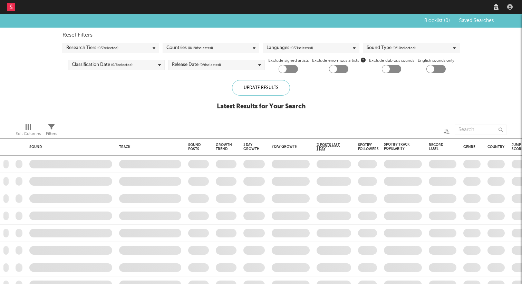
checkbox input "true"
